Goal: Task Accomplishment & Management: Complete application form

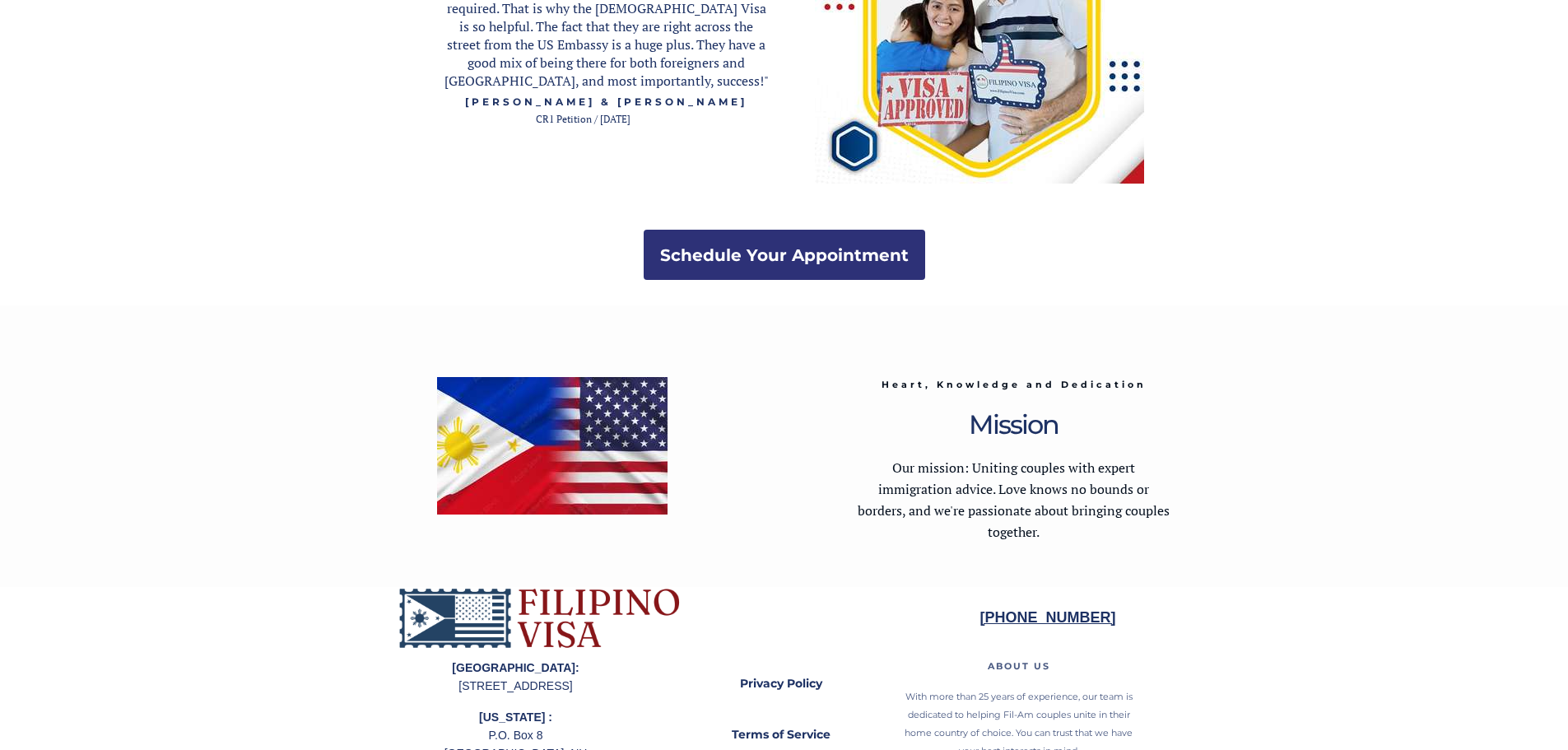
scroll to position [3206, 0]
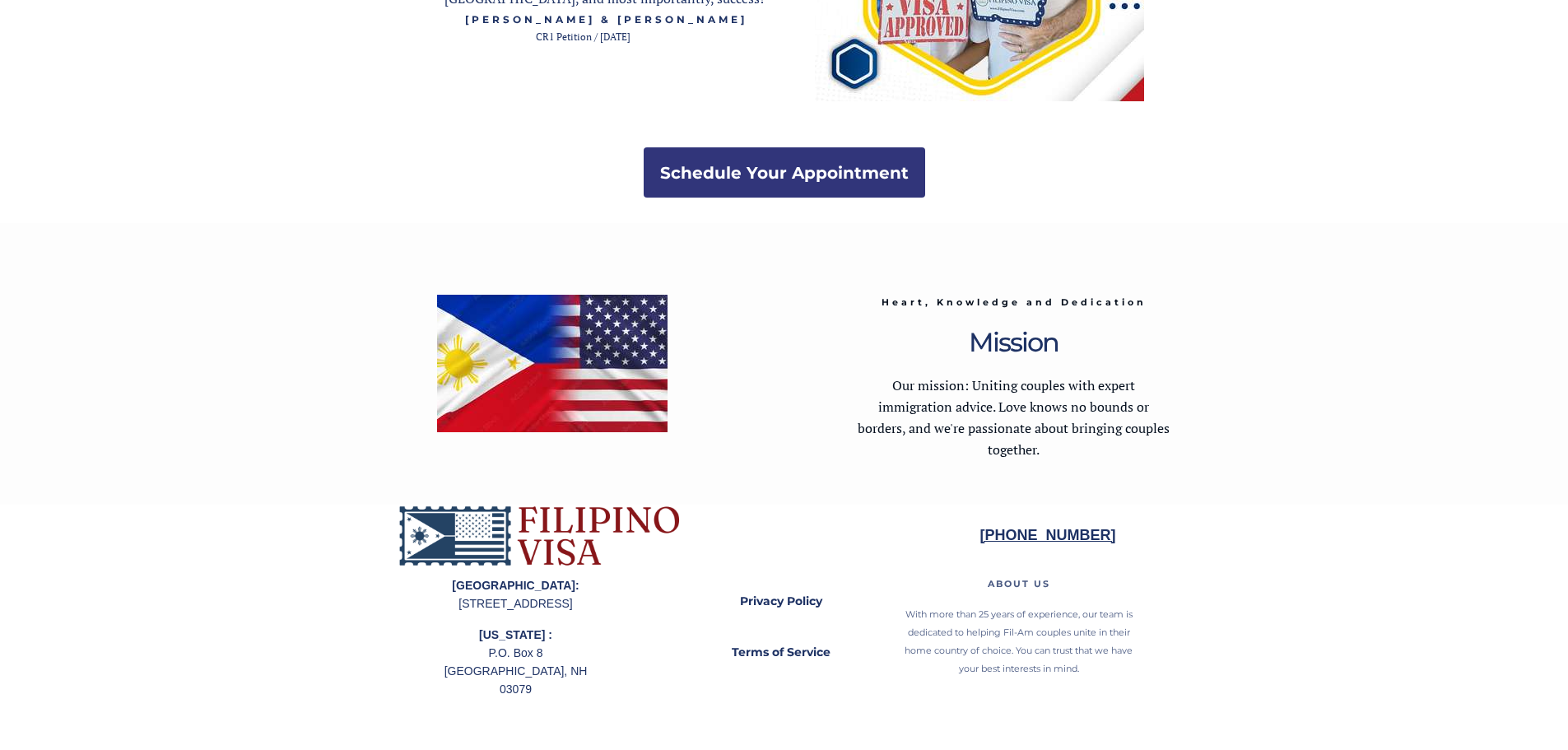
click at [772, 178] on strong "Schedule Your Appointment" at bounding box center [784, 172] width 249 height 19
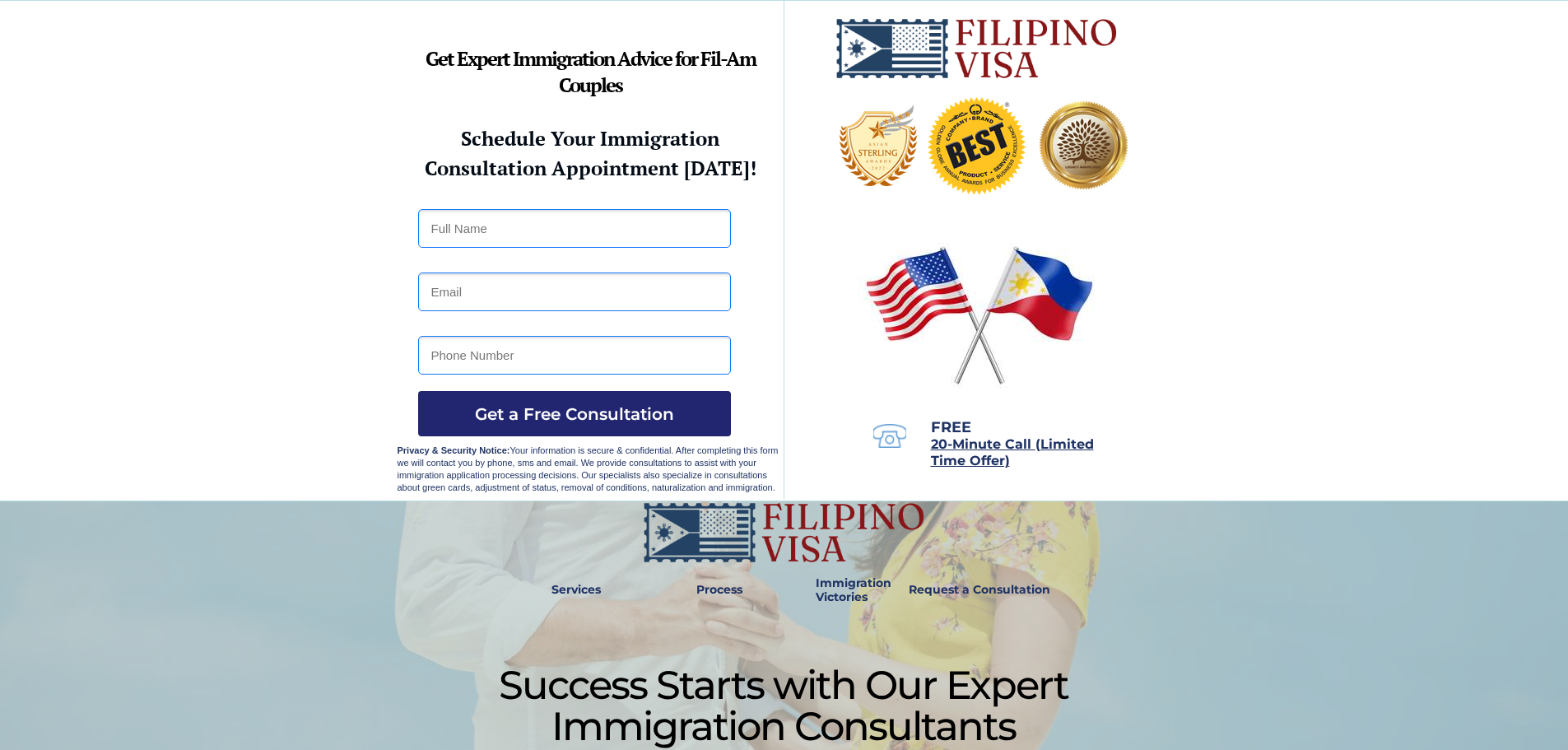
click at [603, 224] on input "text" at bounding box center [574, 228] width 313 height 39
type input "[PERSON_NAME]"
type input "[EMAIL_ADDRESS][DOMAIN_NAME]"
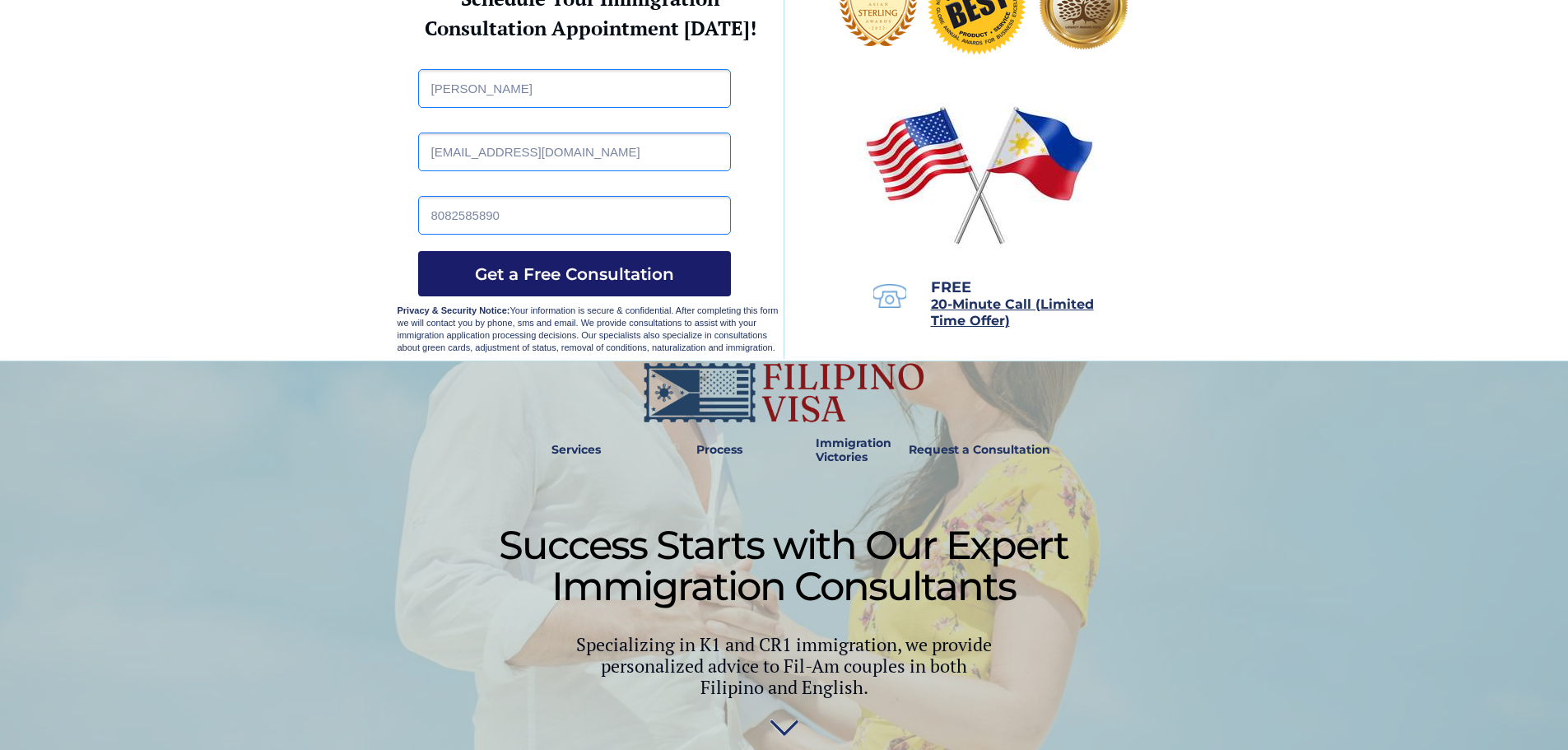
scroll to position [165, 0]
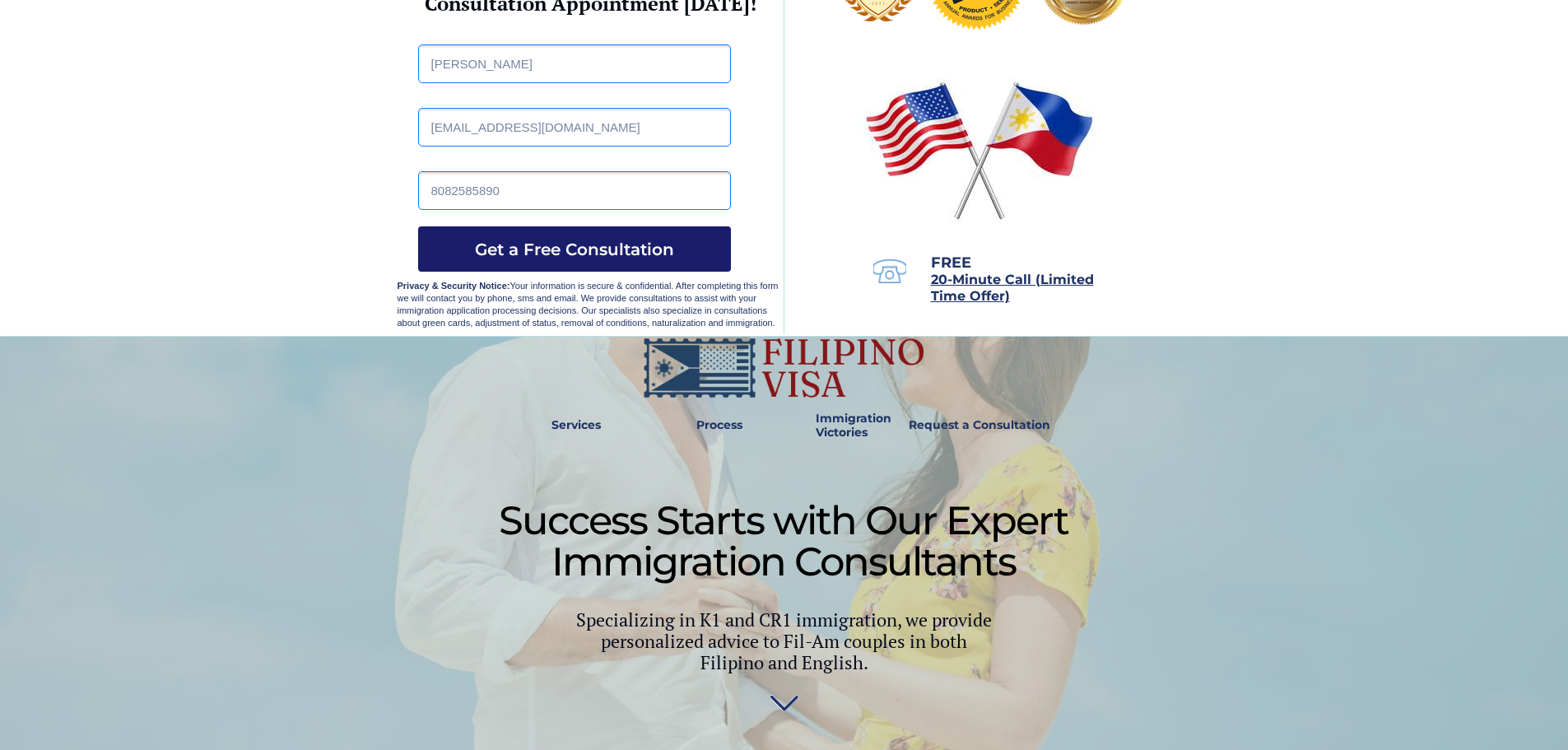
type input "8082585890"
click at [562, 247] on span "Get a Free Consultation" at bounding box center [574, 249] width 313 height 19
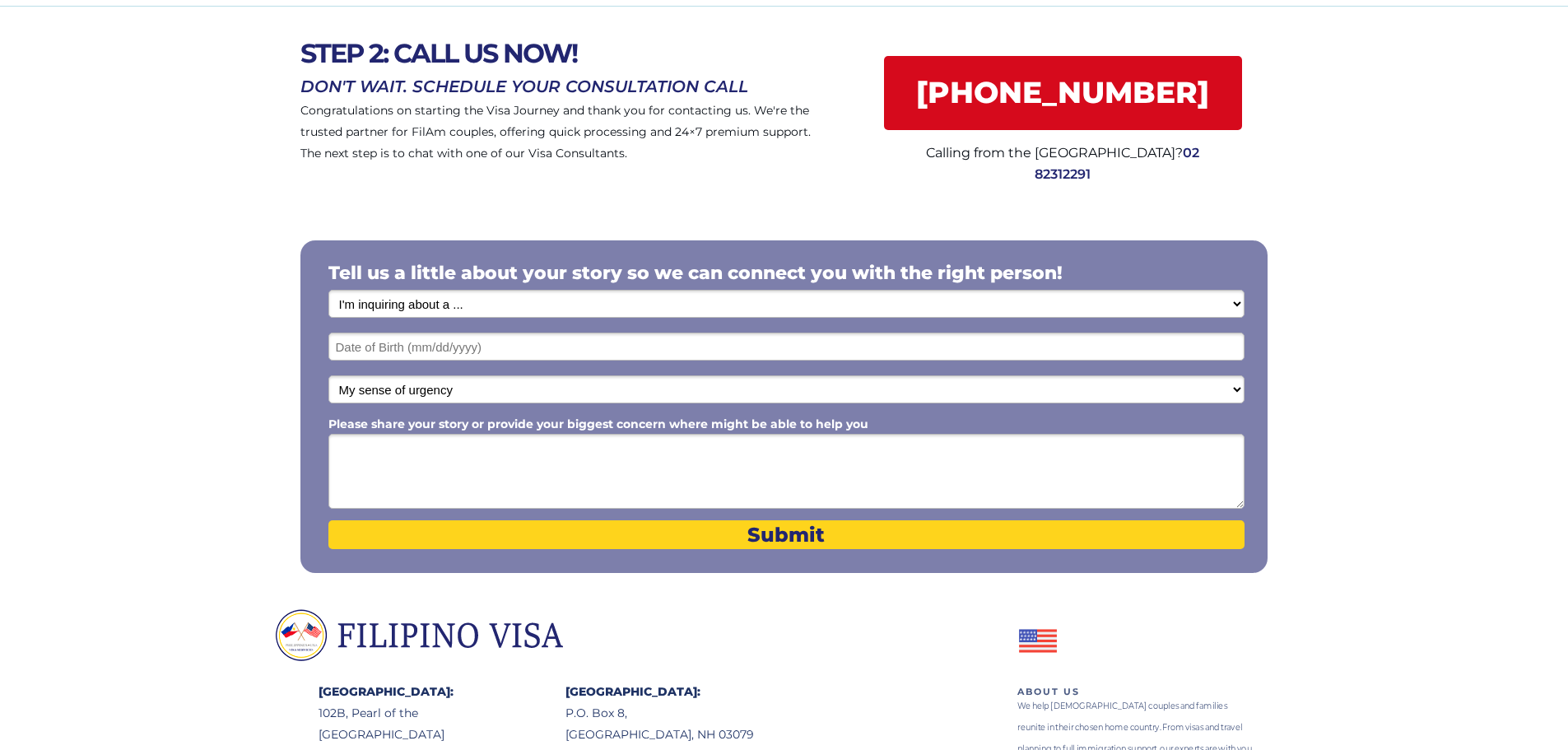
scroll to position [165, 0]
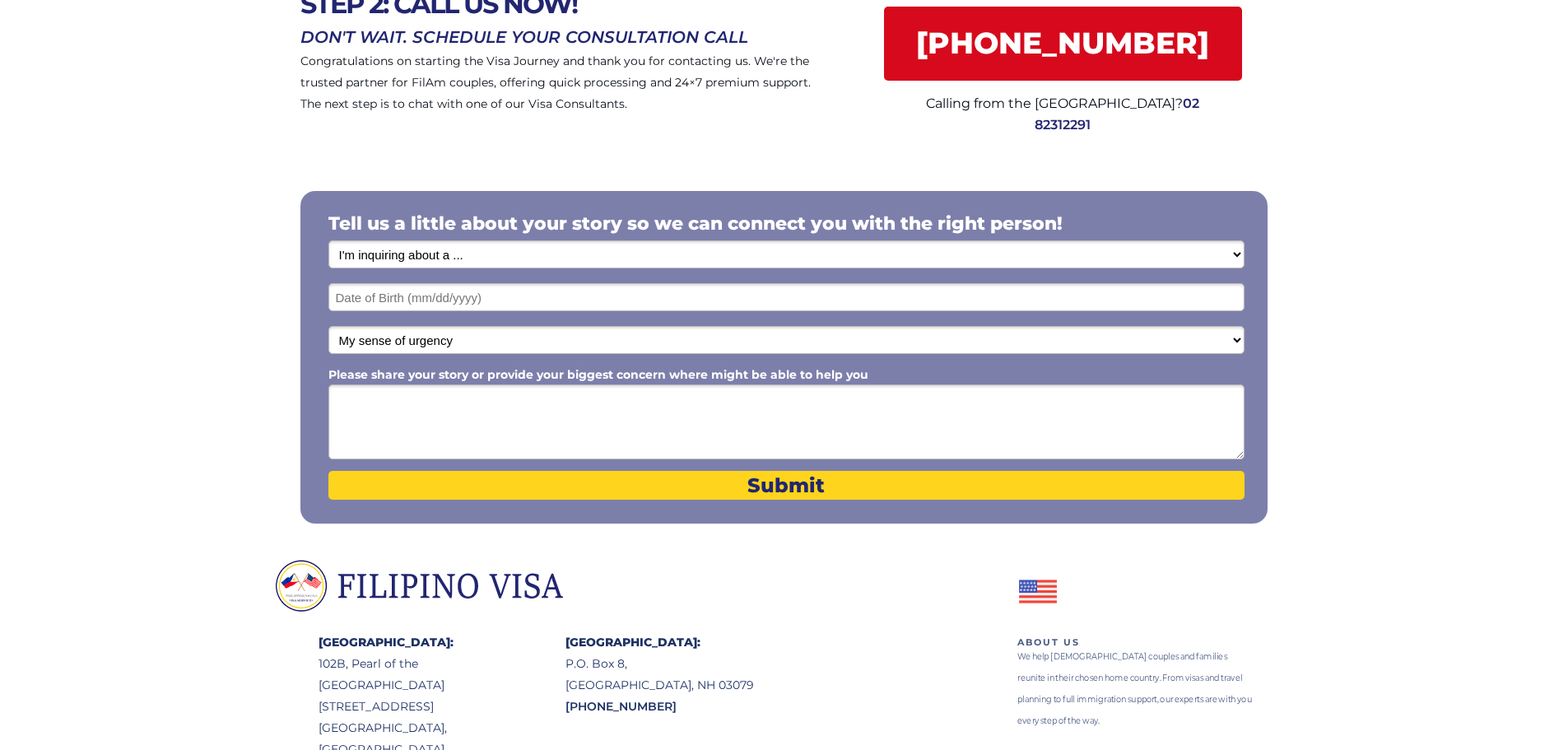
click at [553, 301] on input "text" at bounding box center [786, 297] width 916 height 28
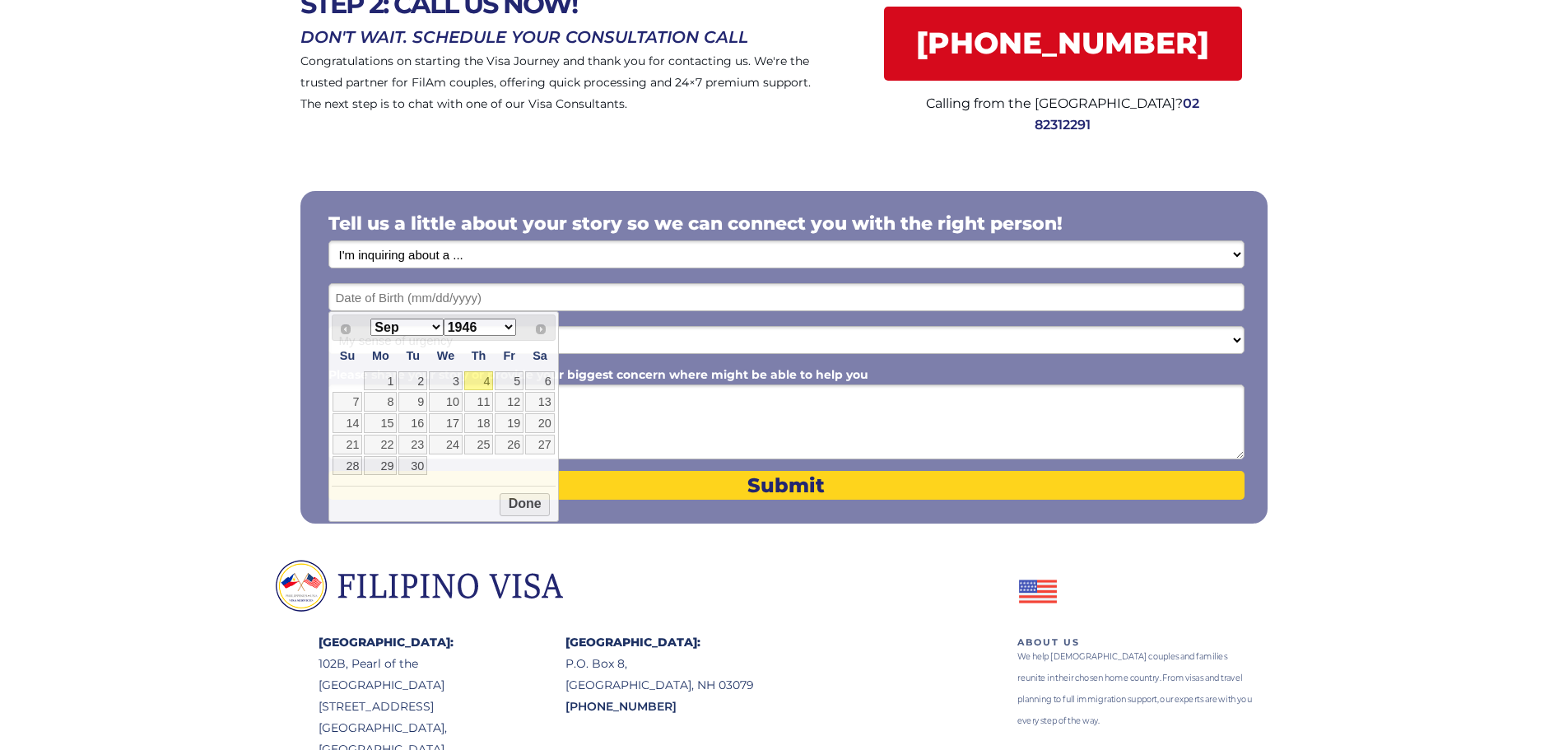
click at [623, 441] on textarea "Please share your story or provide your biggest concern where might be able to …" at bounding box center [786, 422] width 916 height 75
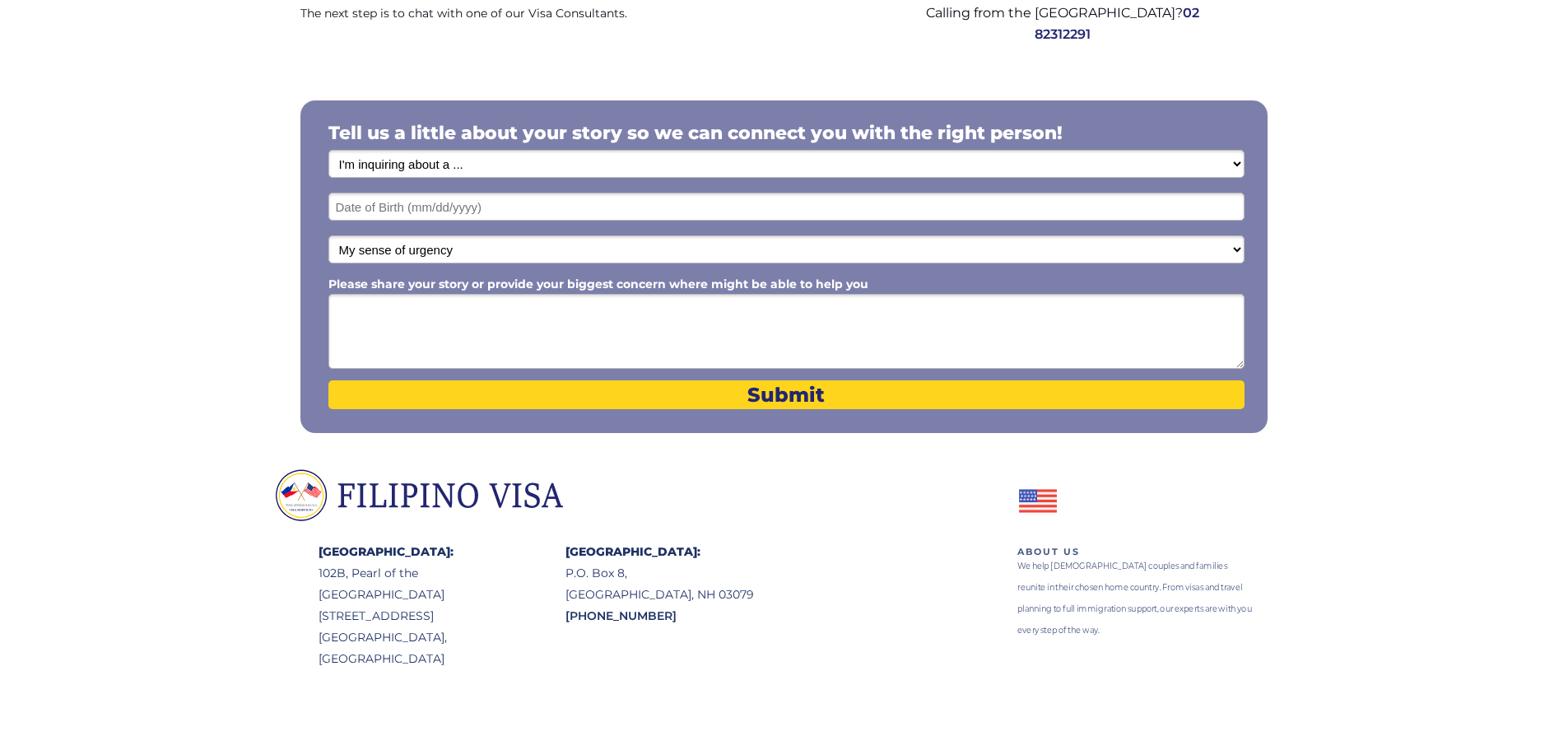
scroll to position [279, 0]
